Goal: Task Accomplishment & Management: Manage account settings

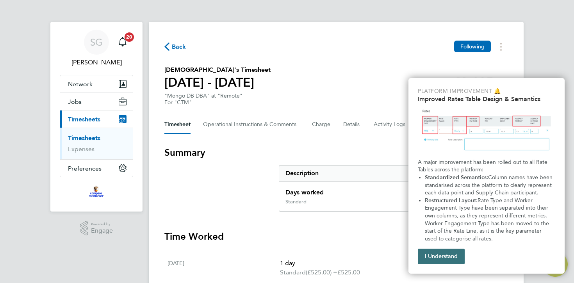
click at [424, 255] on button "I Understand" at bounding box center [440, 257] width 47 height 16
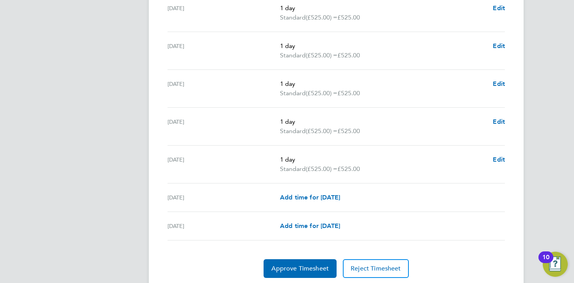
scroll to position [281, 0]
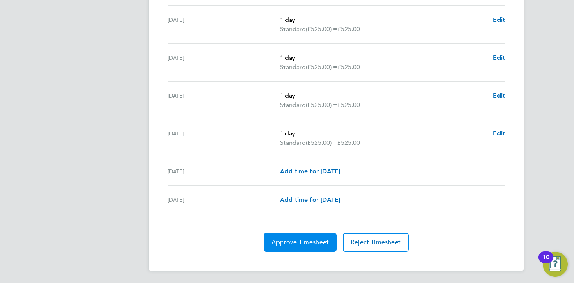
click at [309, 238] on button "Approve Timesheet" at bounding box center [299, 242] width 73 height 19
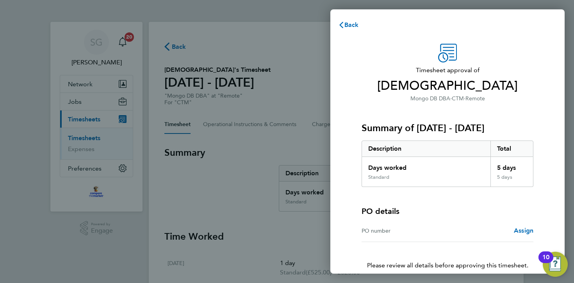
scroll to position [37, 0]
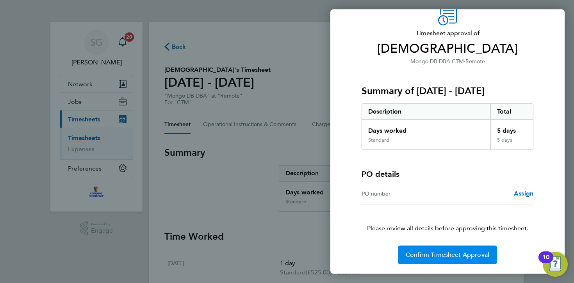
click at [433, 255] on span "Confirm Timesheet Approval" at bounding box center [446, 255] width 83 height 8
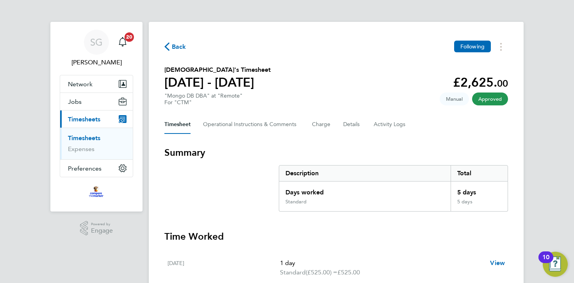
click at [103, 146] on li "Expenses" at bounding box center [97, 149] width 59 height 8
click at [94, 121] on span "Timesheets" at bounding box center [84, 118] width 32 height 7
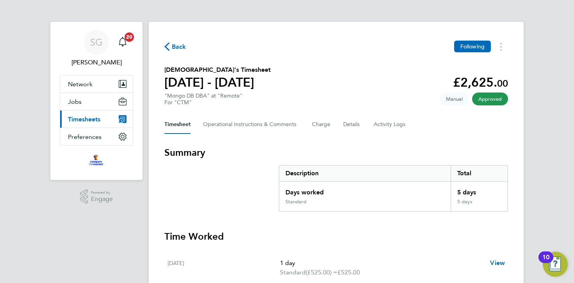
click at [103, 121] on button "Current page: Timesheets" at bounding box center [96, 118] width 73 height 17
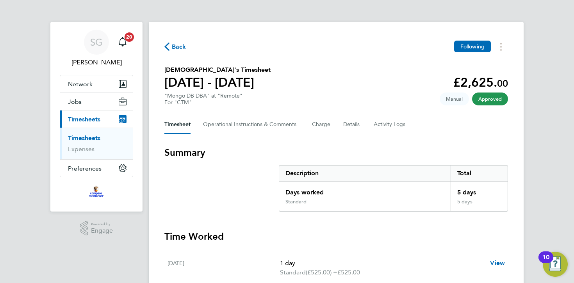
click at [93, 137] on link "Timesheets" at bounding box center [84, 137] width 32 height 7
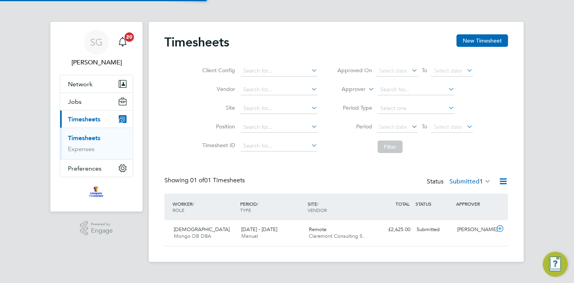
scroll to position [20, 67]
click at [98, 119] on span "Timesheets" at bounding box center [84, 118] width 32 height 7
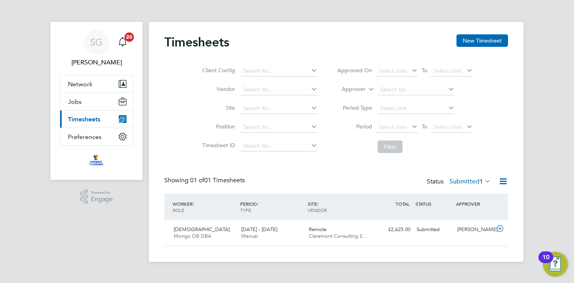
click at [100, 123] on span "Timesheets" at bounding box center [84, 118] width 32 height 7
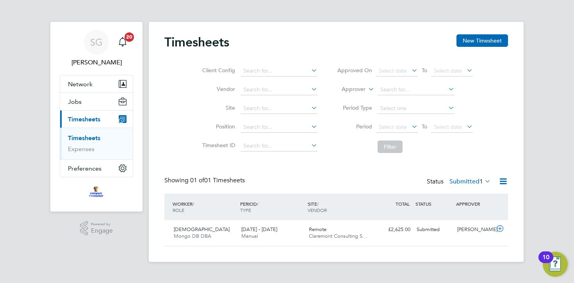
click at [98, 139] on link "Timesheets" at bounding box center [84, 137] width 32 height 7
click at [88, 149] on link "Expenses" at bounding box center [81, 148] width 27 height 7
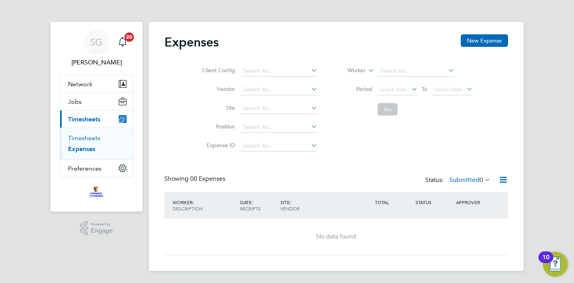
click at [87, 140] on link "Timesheets" at bounding box center [84, 137] width 32 height 7
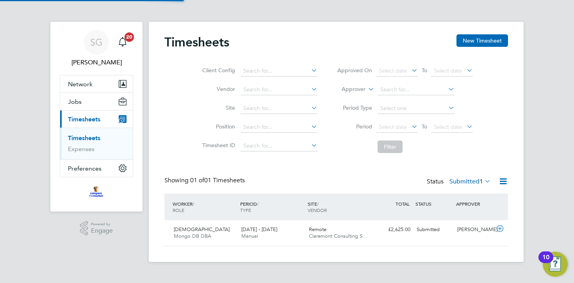
scroll to position [20, 67]
click at [378, 236] on div "£2,625.00 Submitted" at bounding box center [393, 229] width 41 height 13
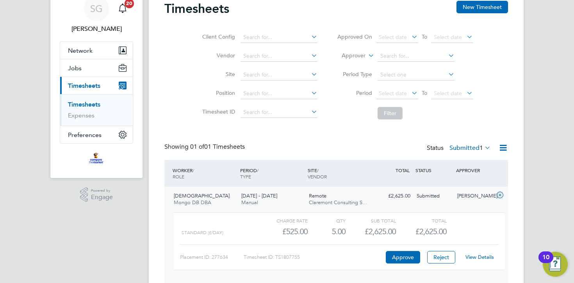
scroll to position [37, 0]
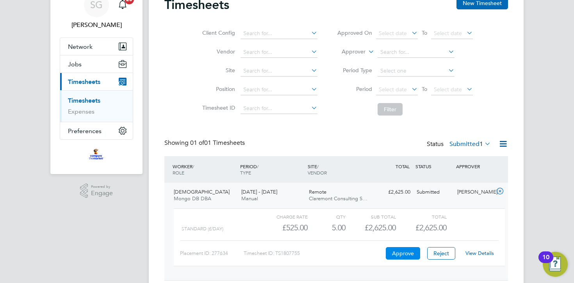
click at [396, 252] on button "Approve" at bounding box center [402, 253] width 34 height 12
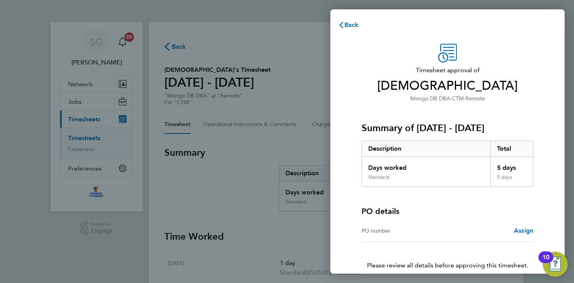
scroll to position [37, 0]
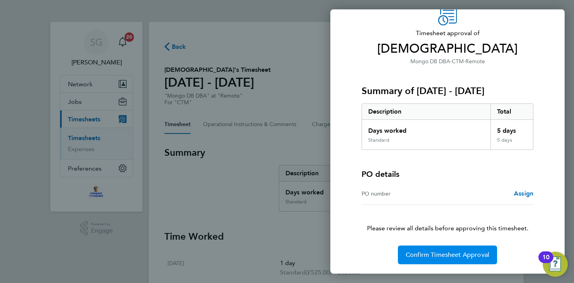
click at [425, 254] on span "Confirm Timesheet Approval" at bounding box center [446, 255] width 83 height 8
